Goal: Information Seeking & Learning: Find specific fact

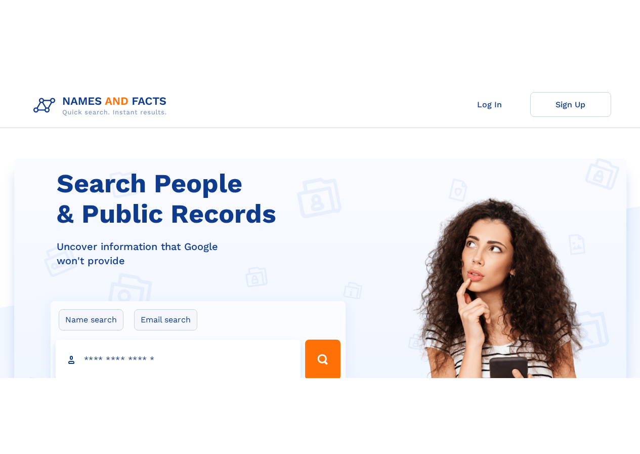
scroll to position [2, 0]
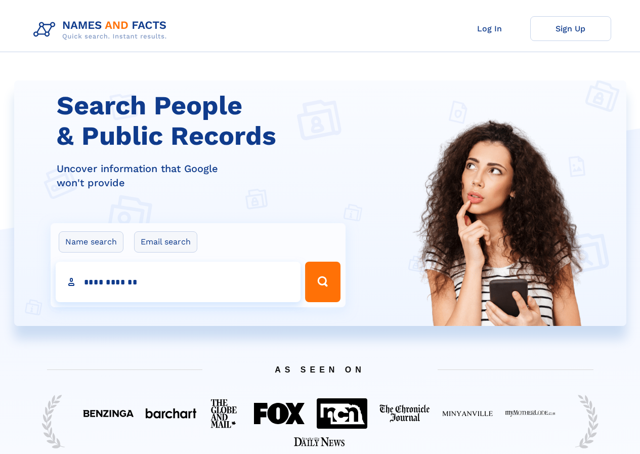
type input "**********"
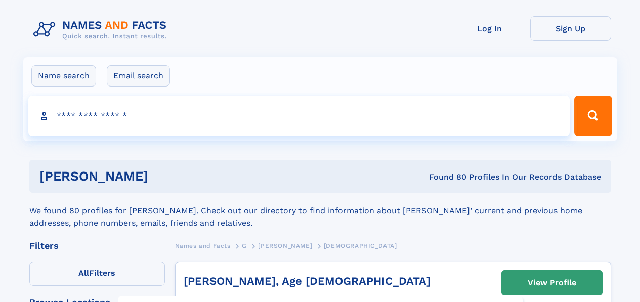
click input "**" at bounding box center [0, 0] width 0 height 0
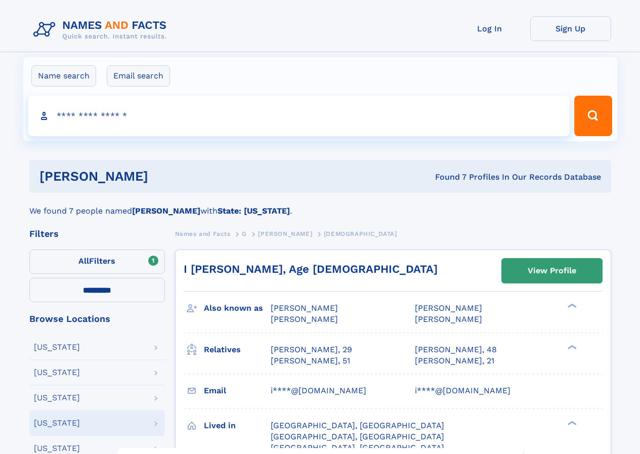
select select "**"
